Goal: Task Accomplishment & Management: Manage account settings

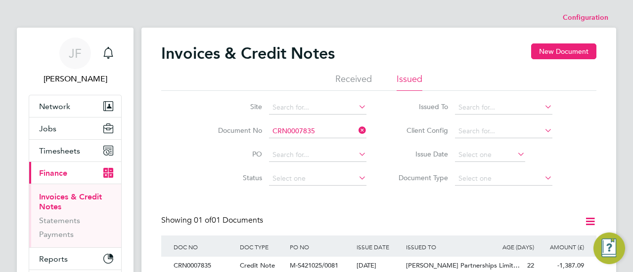
scroll to position [19, 83]
click at [66, 148] on span "Timesheets" at bounding box center [59, 150] width 41 height 9
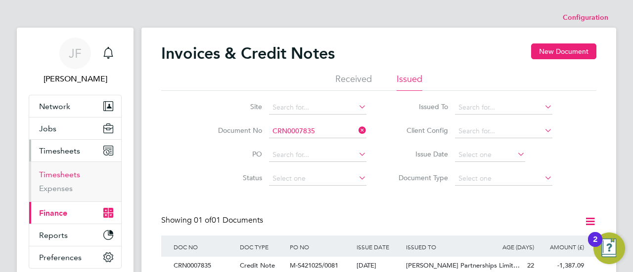
click at [57, 171] on link "Timesheets" at bounding box center [59, 174] width 41 height 9
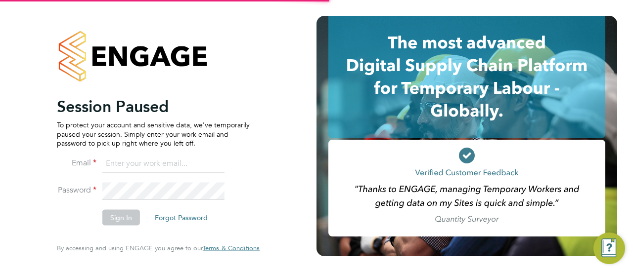
type input "[EMAIL_ADDRESS][DOMAIN_NAME]"
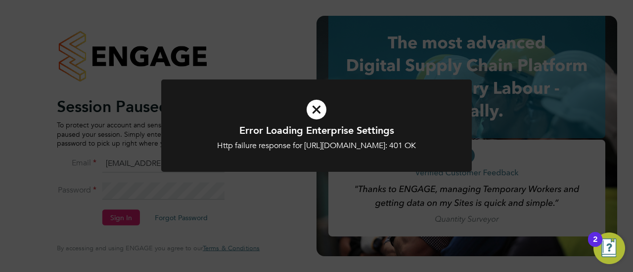
click at [313, 109] on icon at bounding box center [316, 109] width 257 height 39
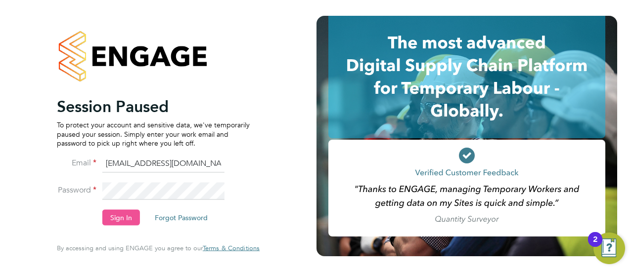
click at [111, 218] on button "Sign In" at bounding box center [121, 218] width 38 height 16
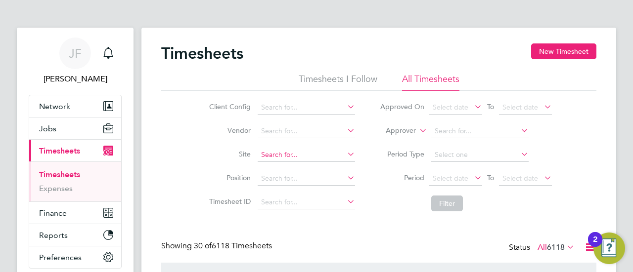
click at [274, 154] on input at bounding box center [305, 155] width 97 height 14
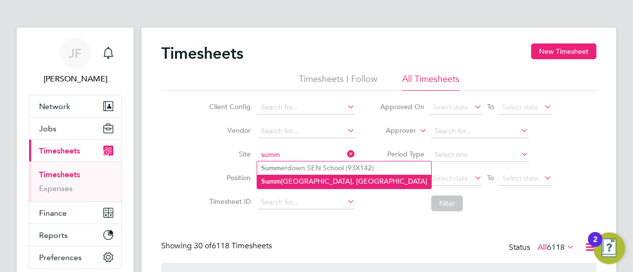
click at [283, 181] on li "Summ erhill Gardens, Polegate" at bounding box center [344, 181] width 174 height 13
type input "Summerhill Gardens, Polegate"
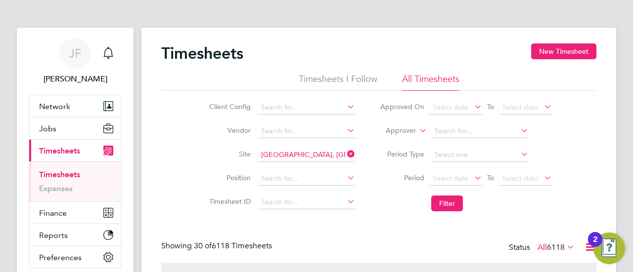
click at [445, 195] on li "Filter" at bounding box center [465, 204] width 197 height 26
click at [445, 204] on button "Filter" at bounding box center [447, 204] width 32 height 16
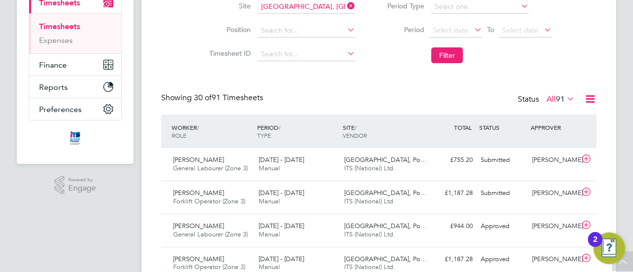
click at [561, 99] on span "91" at bounding box center [559, 99] width 9 height 10
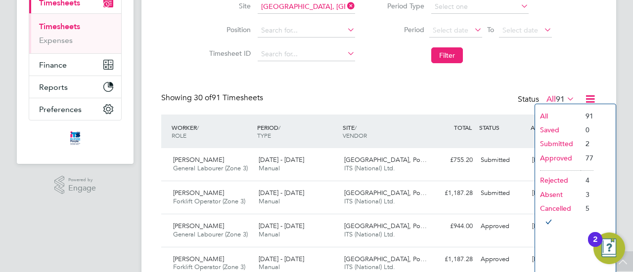
click at [546, 160] on li "Approved" at bounding box center [557, 158] width 45 height 14
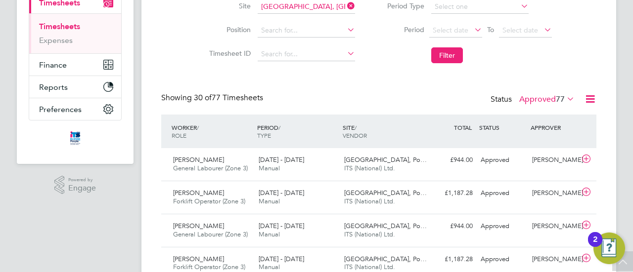
click at [530, 100] on label "Approved 77" at bounding box center [546, 99] width 55 height 10
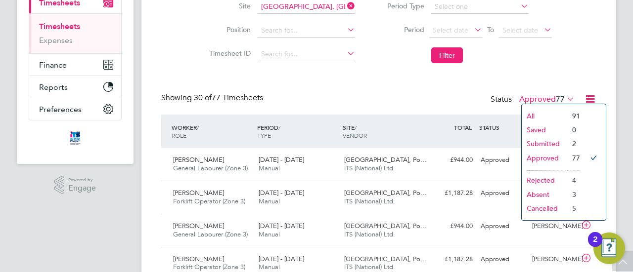
click at [535, 143] on li "Submitted" at bounding box center [543, 144] width 45 height 14
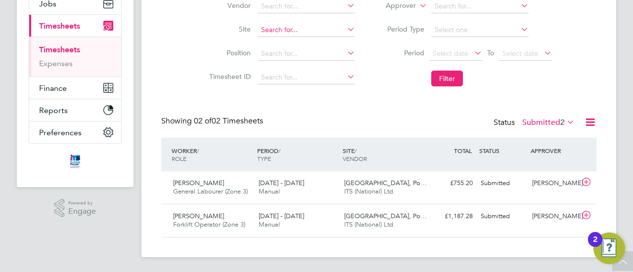
click at [289, 27] on input at bounding box center [305, 30] width 97 height 14
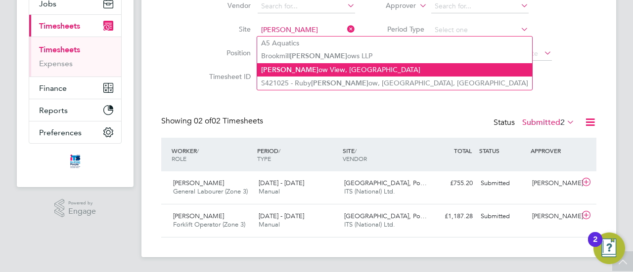
click at [294, 65] on li "Mead ow View, Crowborough" at bounding box center [394, 69] width 275 height 13
type input "Meadow View, Crowborough"
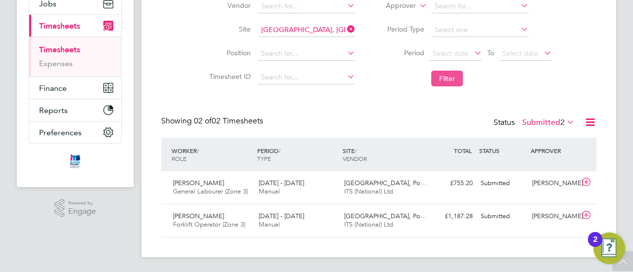
click at [435, 77] on button "Filter" at bounding box center [447, 79] width 32 height 16
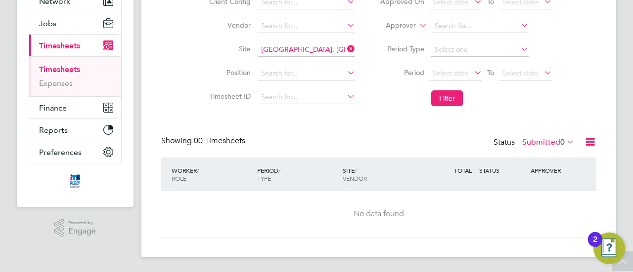
click at [542, 139] on label "Submitted 0" at bounding box center [548, 142] width 52 height 10
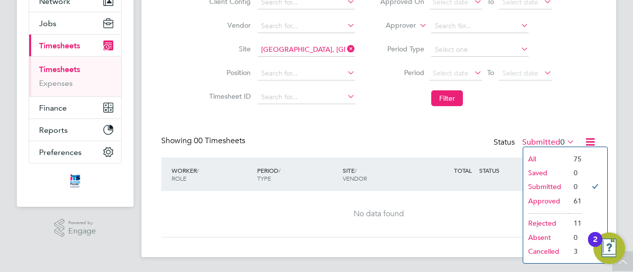
click at [551, 198] on li "Approved" at bounding box center [545, 201] width 45 height 14
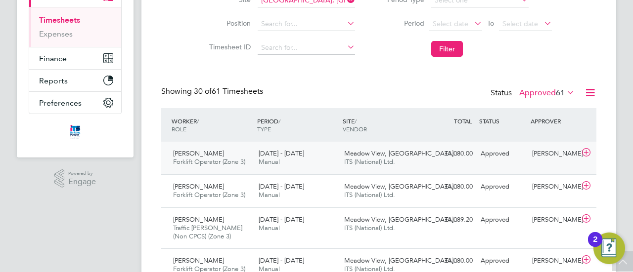
click at [274, 161] on span "Manual" at bounding box center [268, 162] width 21 height 8
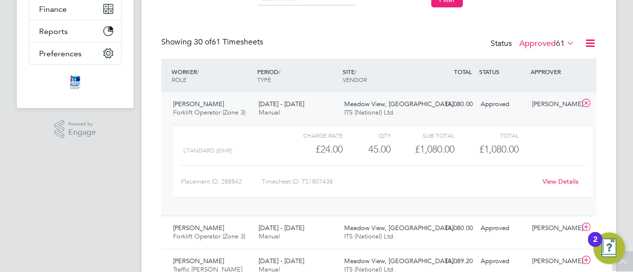
click at [564, 179] on link "View Details" at bounding box center [560, 181] width 36 height 8
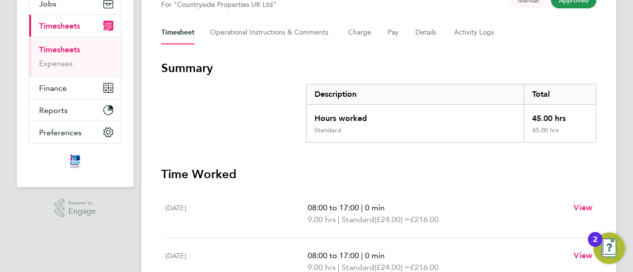
scroll to position [44, 0]
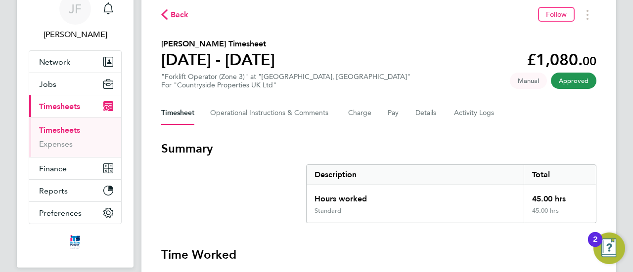
click at [180, 15] on span "Back" at bounding box center [179, 15] width 18 height 12
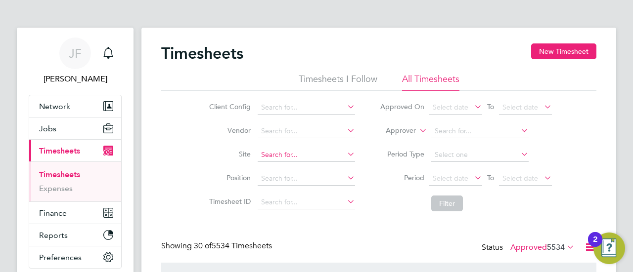
click at [272, 151] on input at bounding box center [305, 155] width 97 height 14
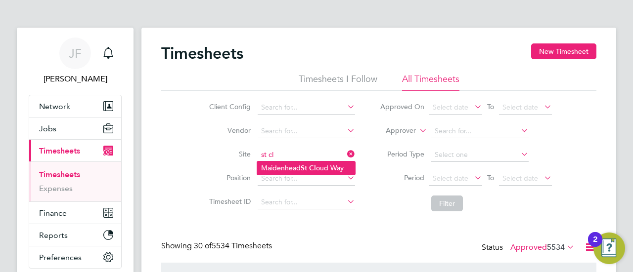
click at [283, 167] on li "[GEOGRAPHIC_DATA]" at bounding box center [306, 168] width 98 height 13
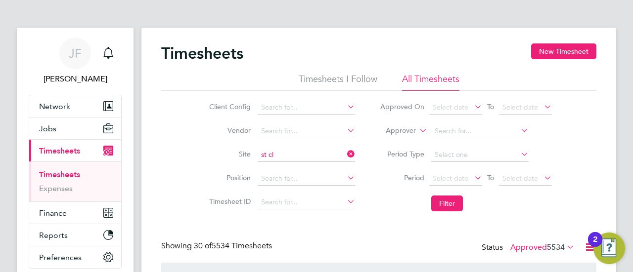
type input "[GEOGRAPHIC_DATA]"
click at [449, 202] on button "Filter" at bounding box center [447, 204] width 32 height 16
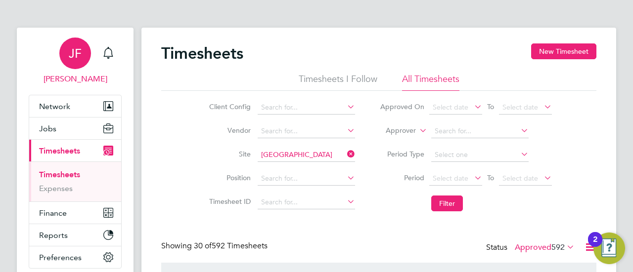
click at [81, 51] on span "JF" at bounding box center [75, 53] width 13 height 13
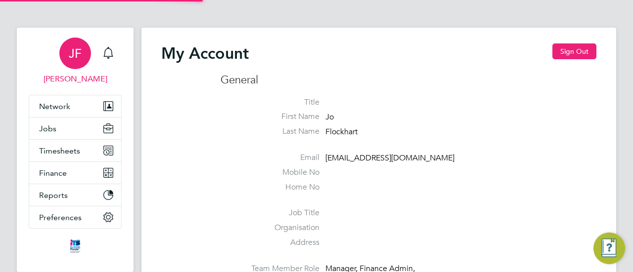
type input "[EMAIL_ADDRESS][DOMAIN_NAME]"
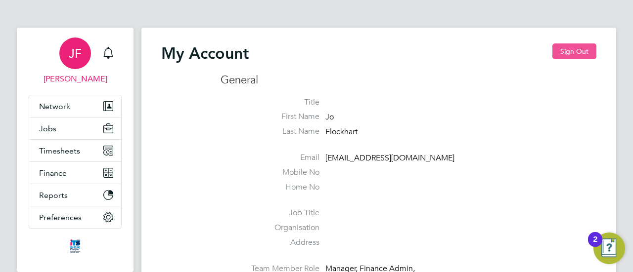
click at [575, 51] on button "Sign Out" at bounding box center [574, 51] width 44 height 16
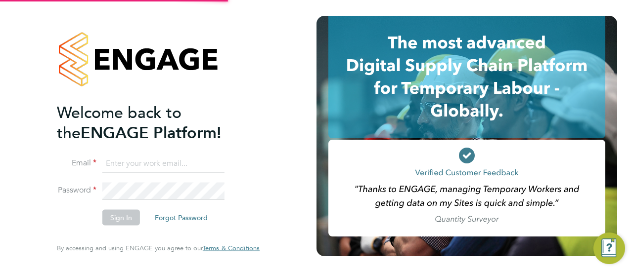
type input "[EMAIL_ADDRESS][DOMAIN_NAME]"
